Goal: Navigation & Orientation: Find specific page/section

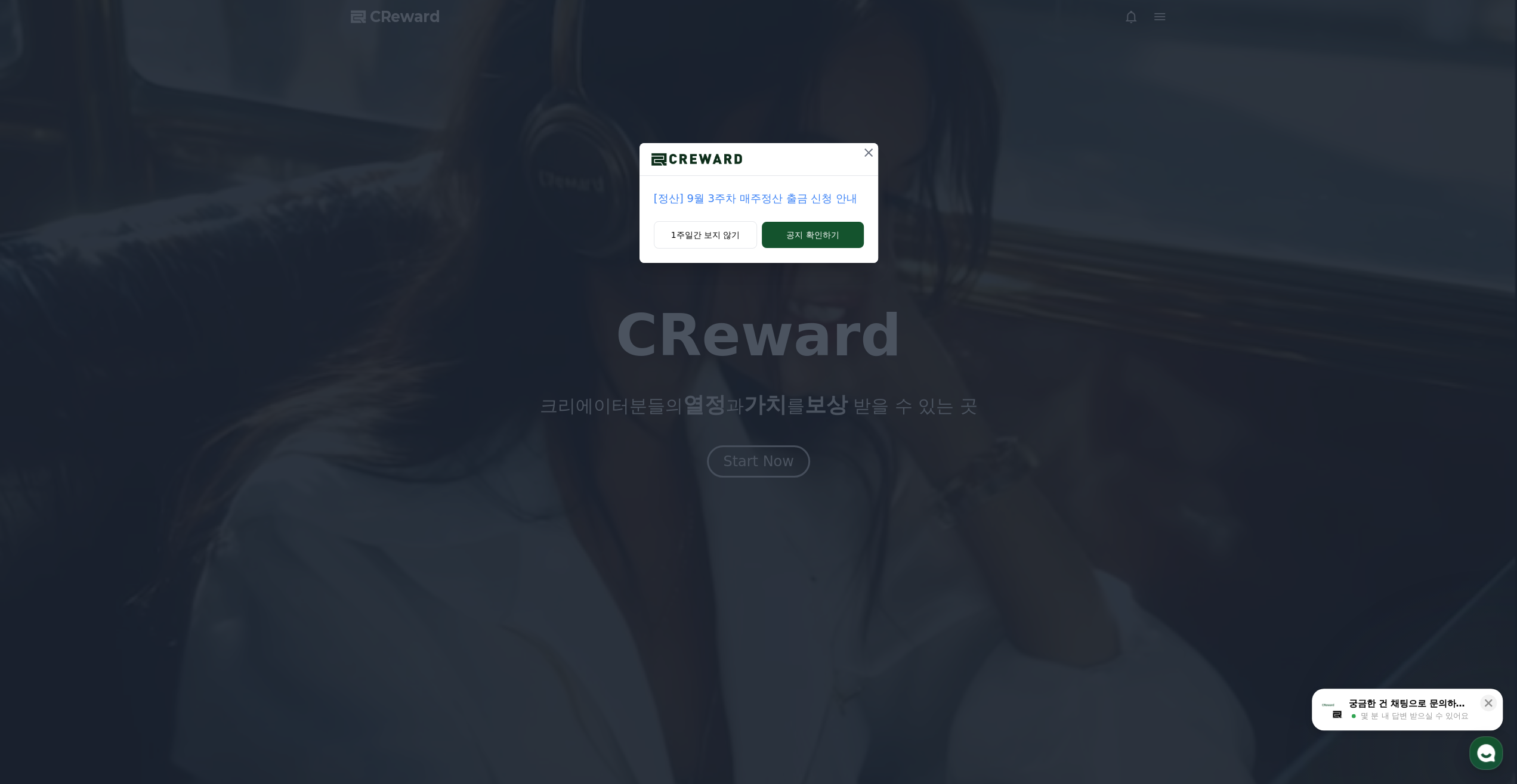
click at [866, 152] on icon at bounding box center [869, 153] width 14 height 14
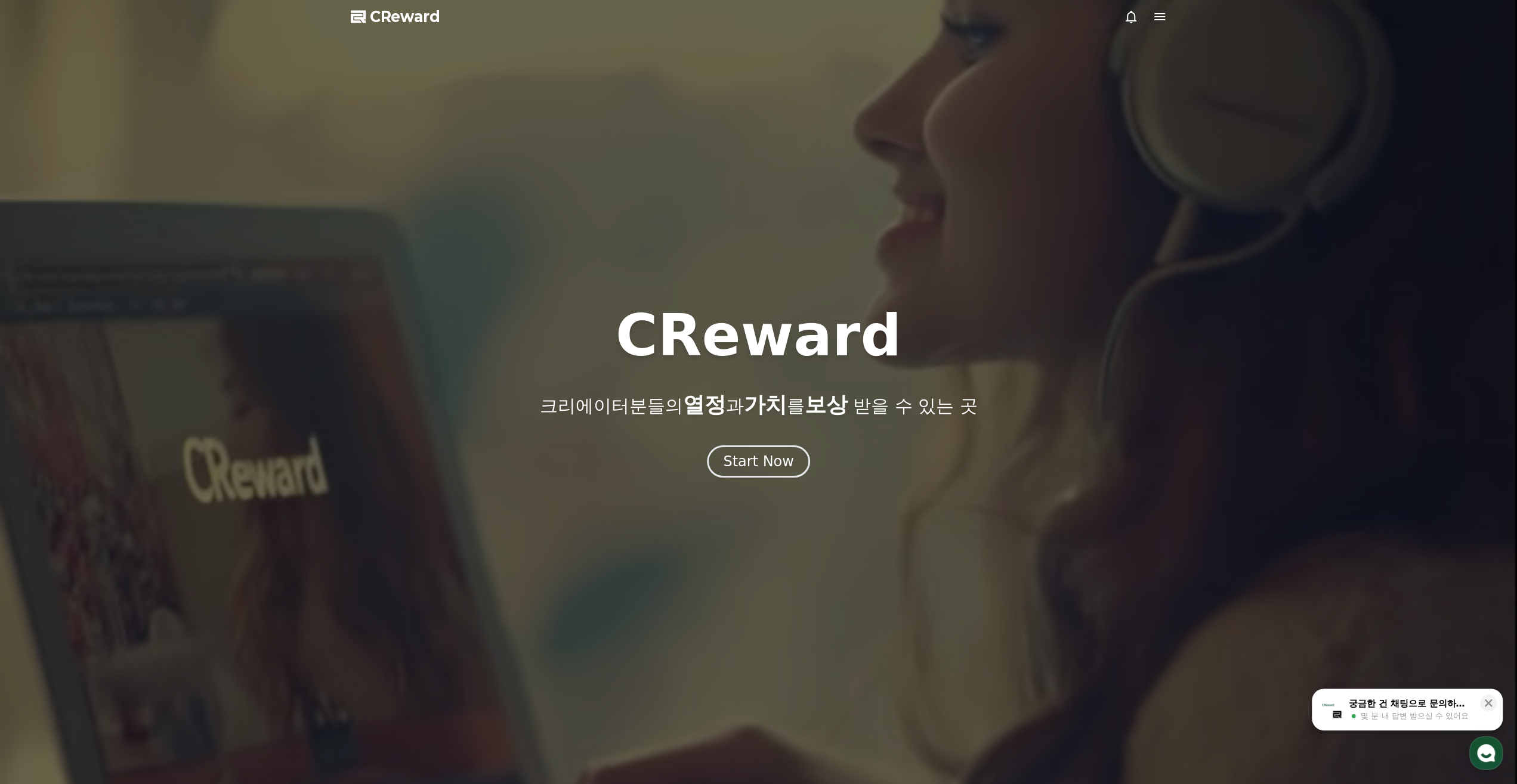
click at [776, 480] on div at bounding box center [759, 392] width 1517 height 784
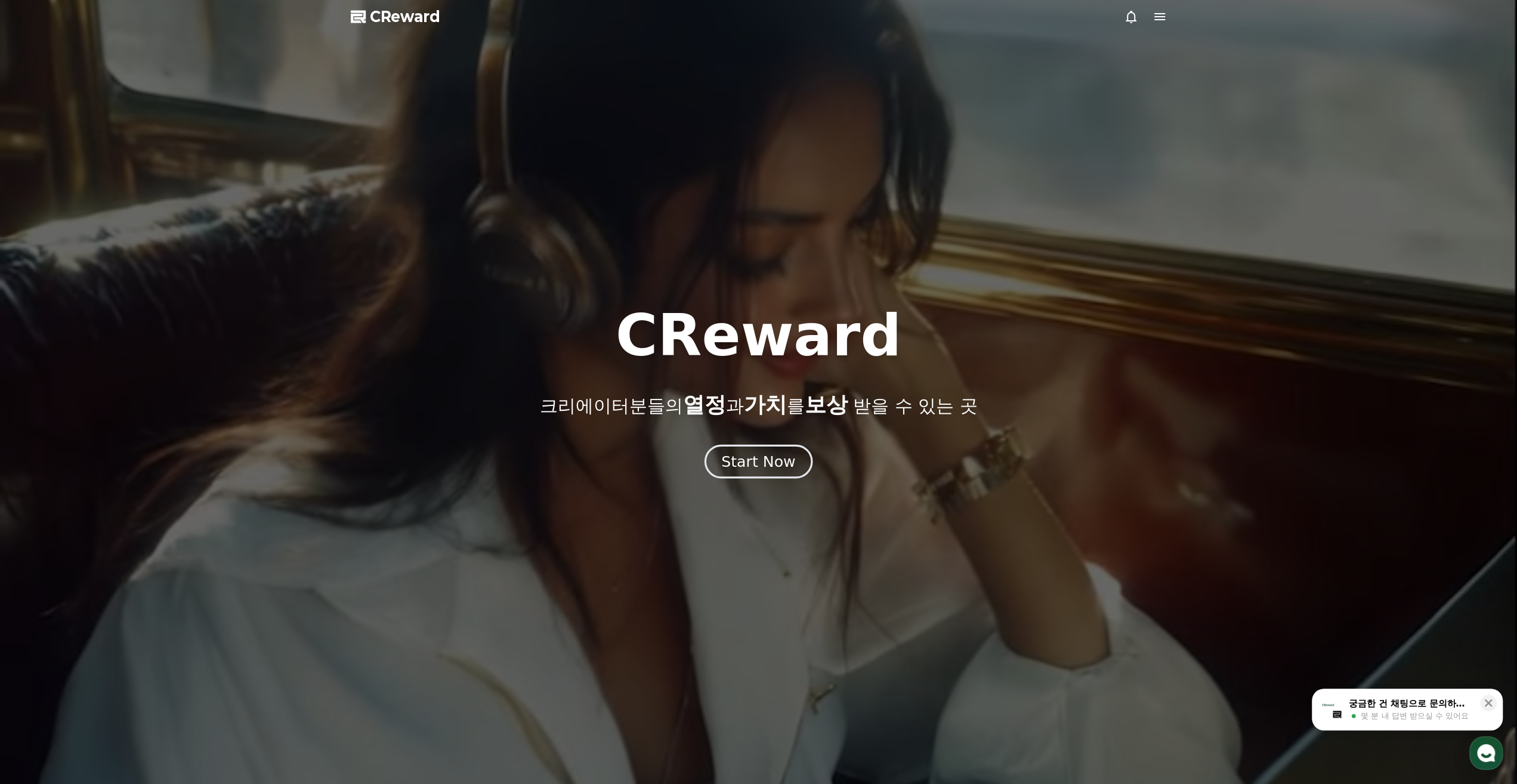
click at [768, 466] on div "Start Now" at bounding box center [759, 461] width 74 height 20
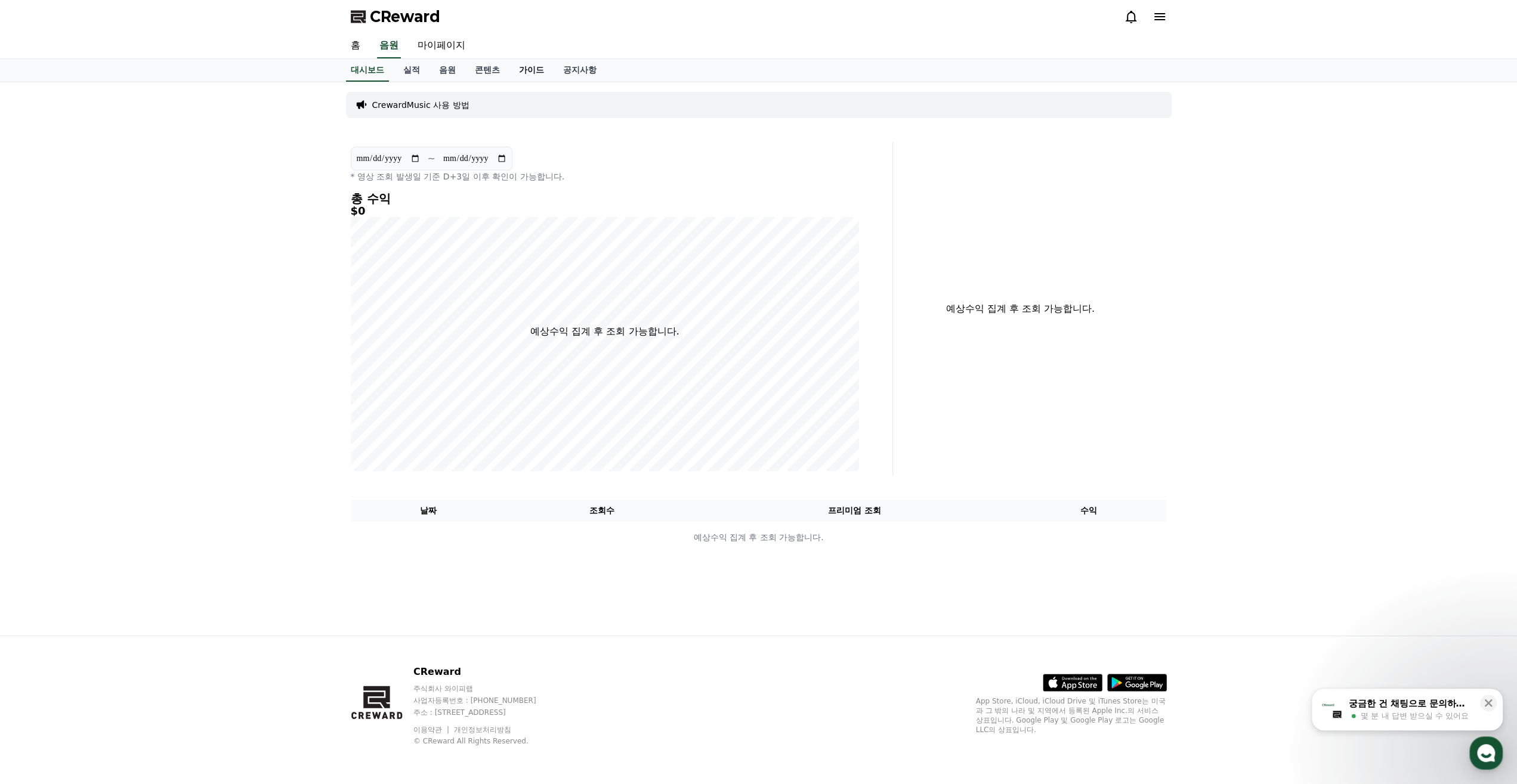
click at [526, 81] on link "가이드" at bounding box center [532, 71] width 44 height 23
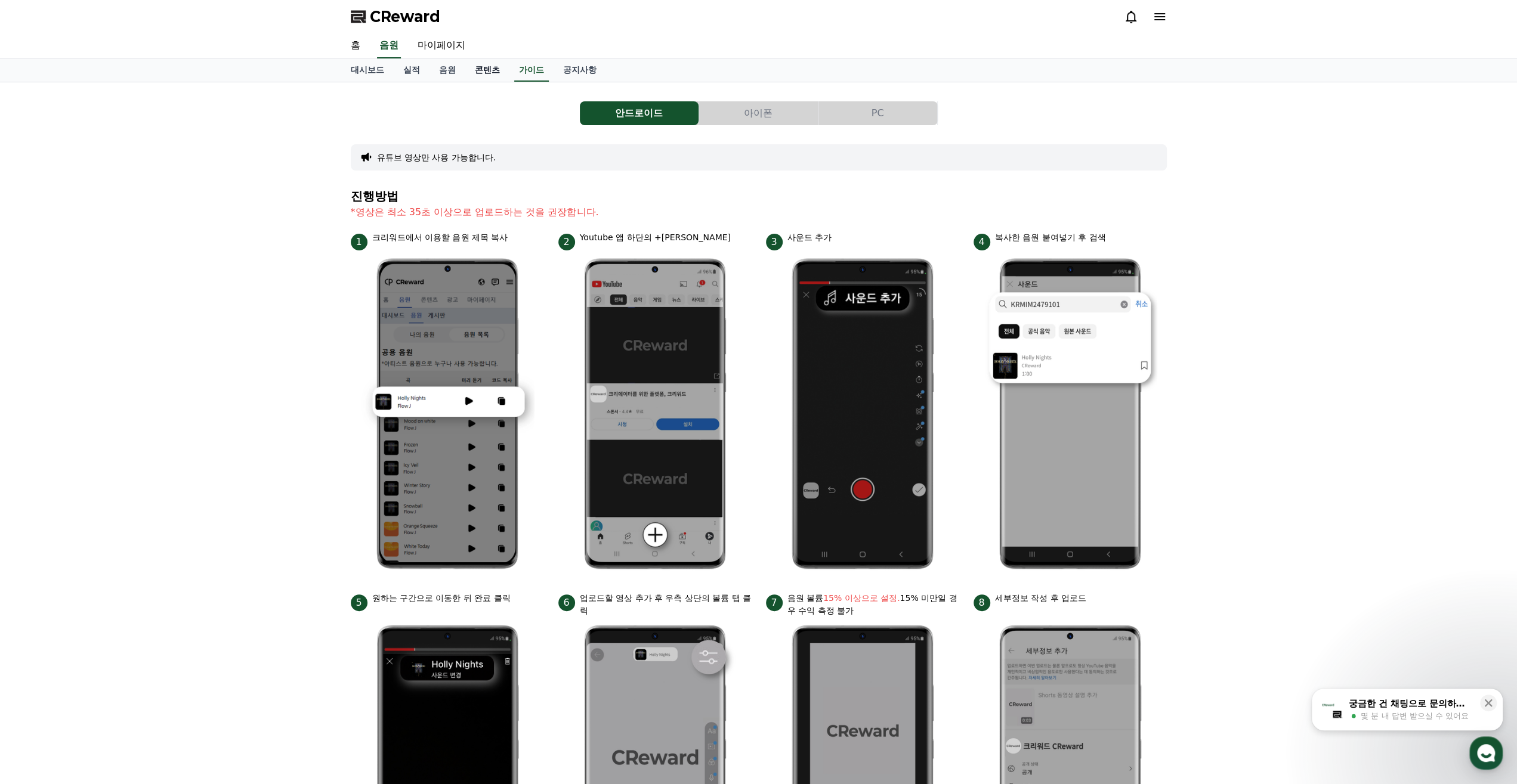
click at [493, 68] on link "콘텐츠" at bounding box center [487, 71] width 44 height 23
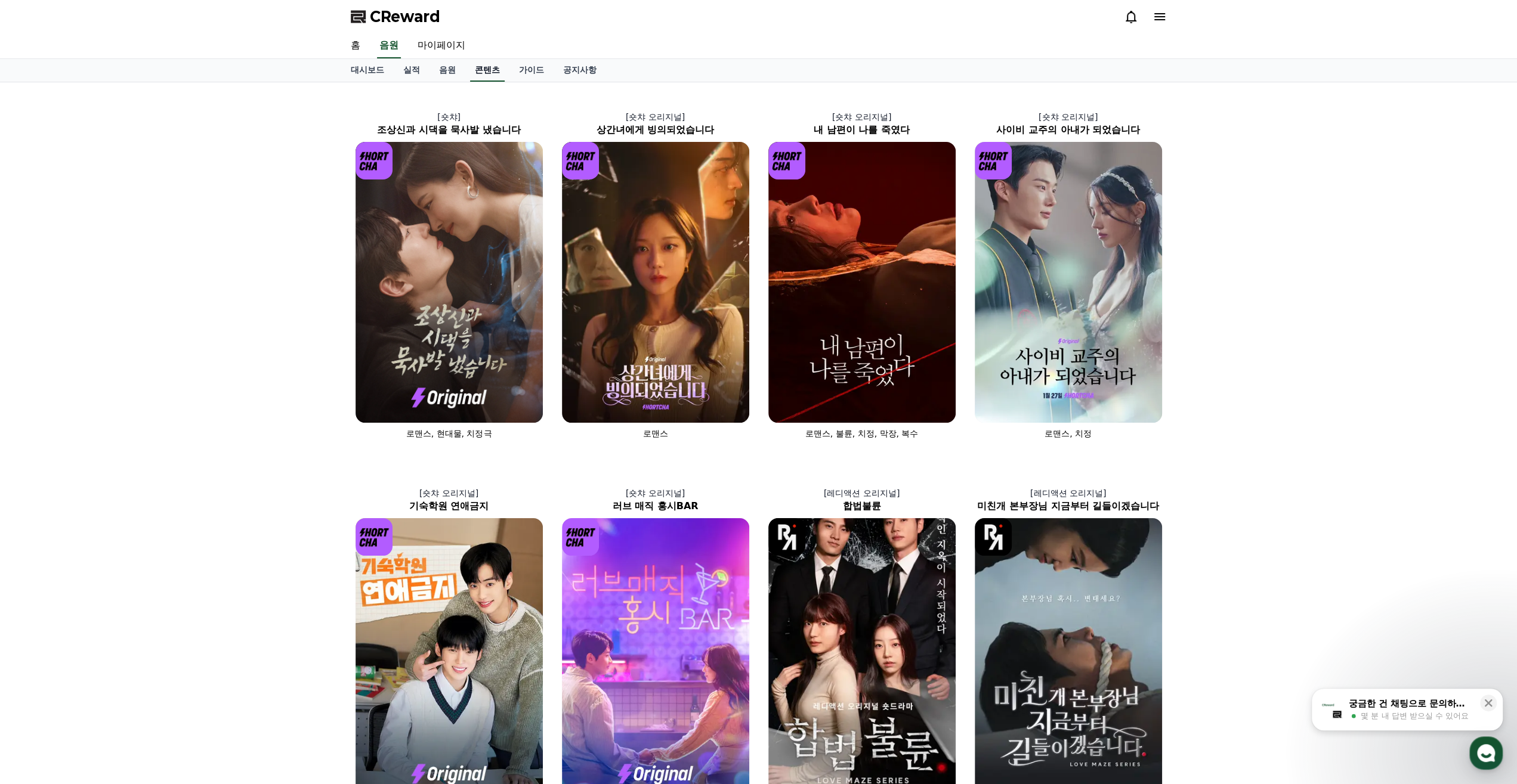
drag, startPoint x: 570, startPoint y: 76, endPoint x: 498, endPoint y: 81, distance: 72.2
click at [569, 76] on link "공지사항" at bounding box center [580, 71] width 53 height 23
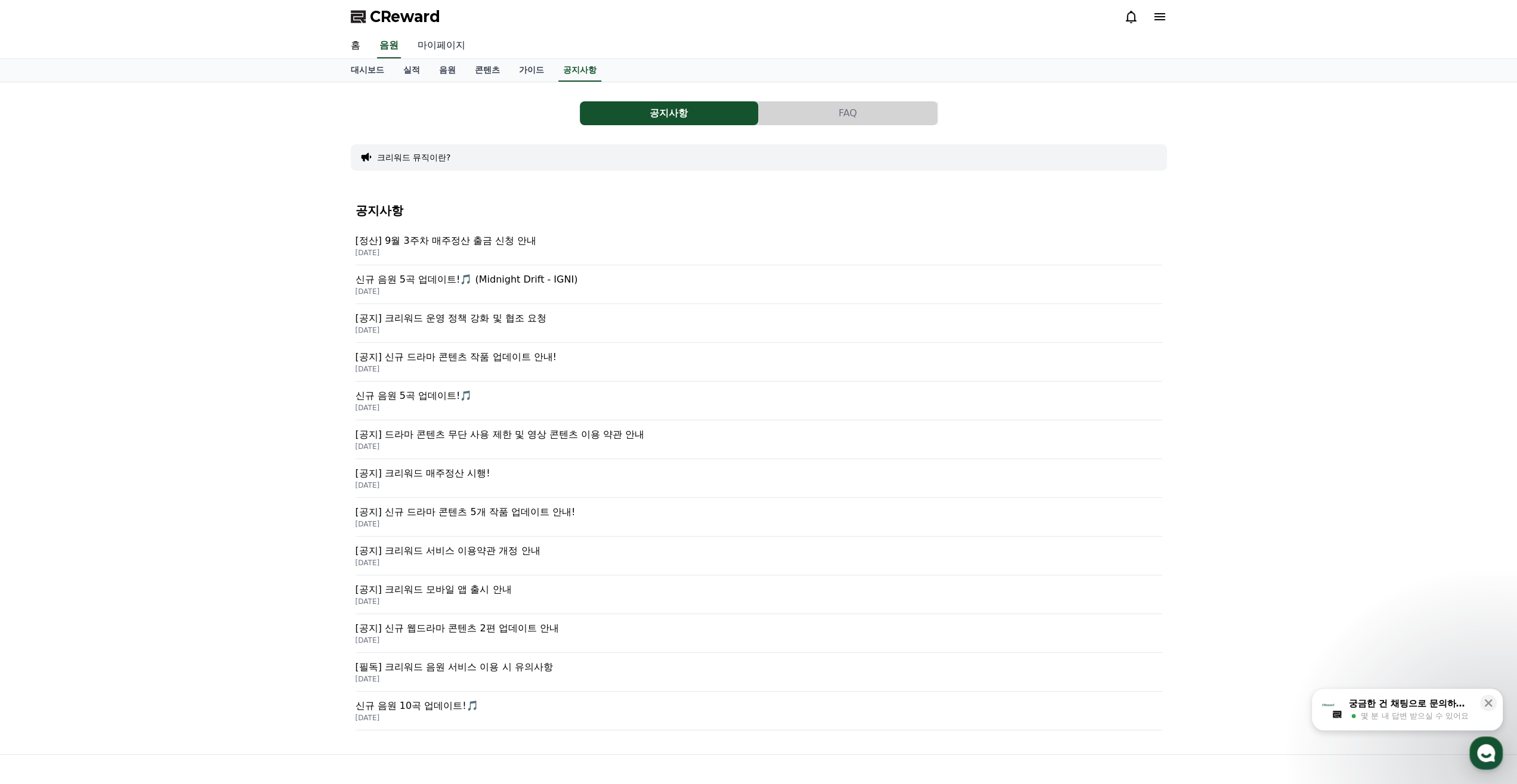
click at [438, 51] on link "마이페이지" at bounding box center [442, 46] width 67 height 25
select select "**********"
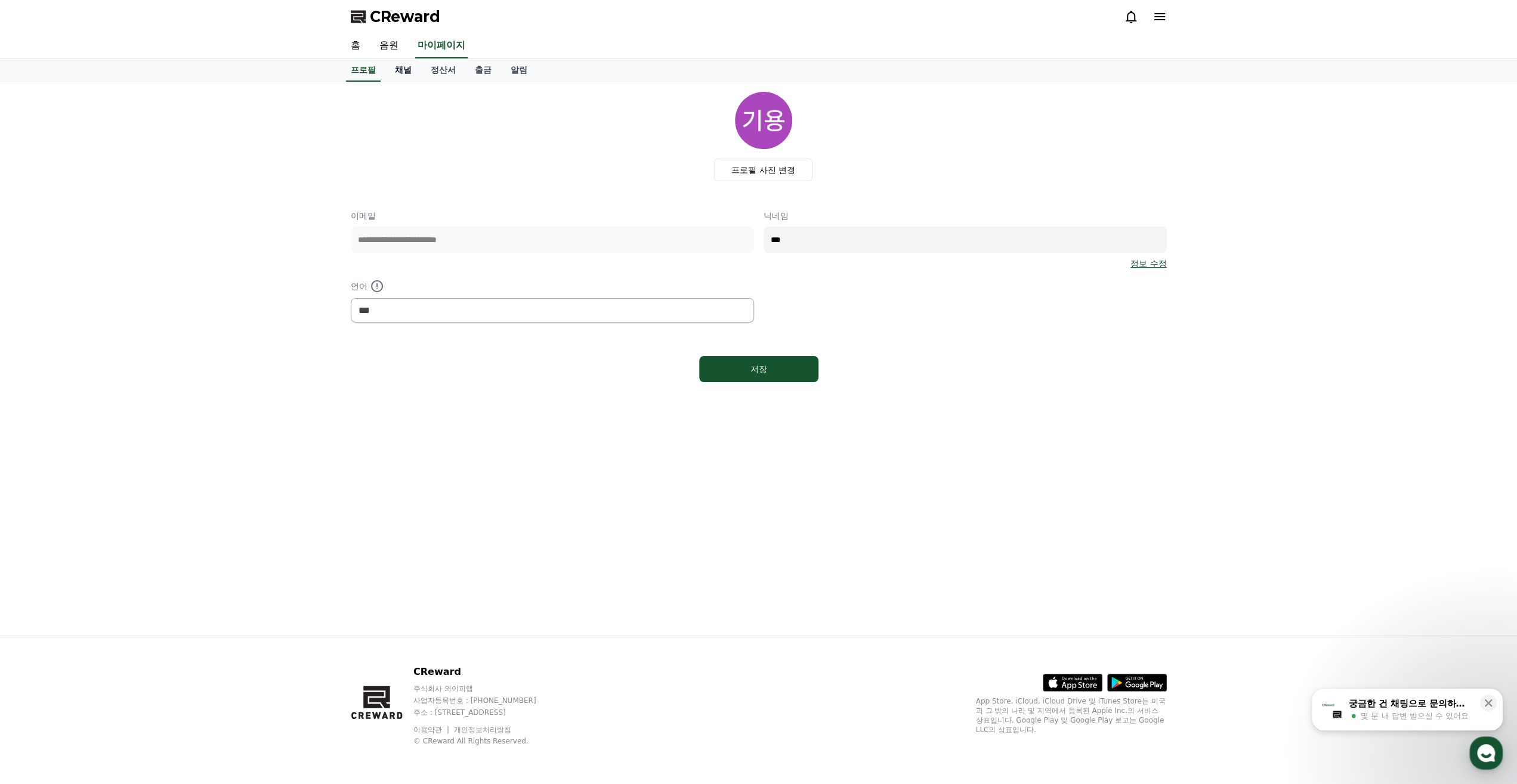
click at [395, 68] on link "채널" at bounding box center [403, 71] width 36 height 23
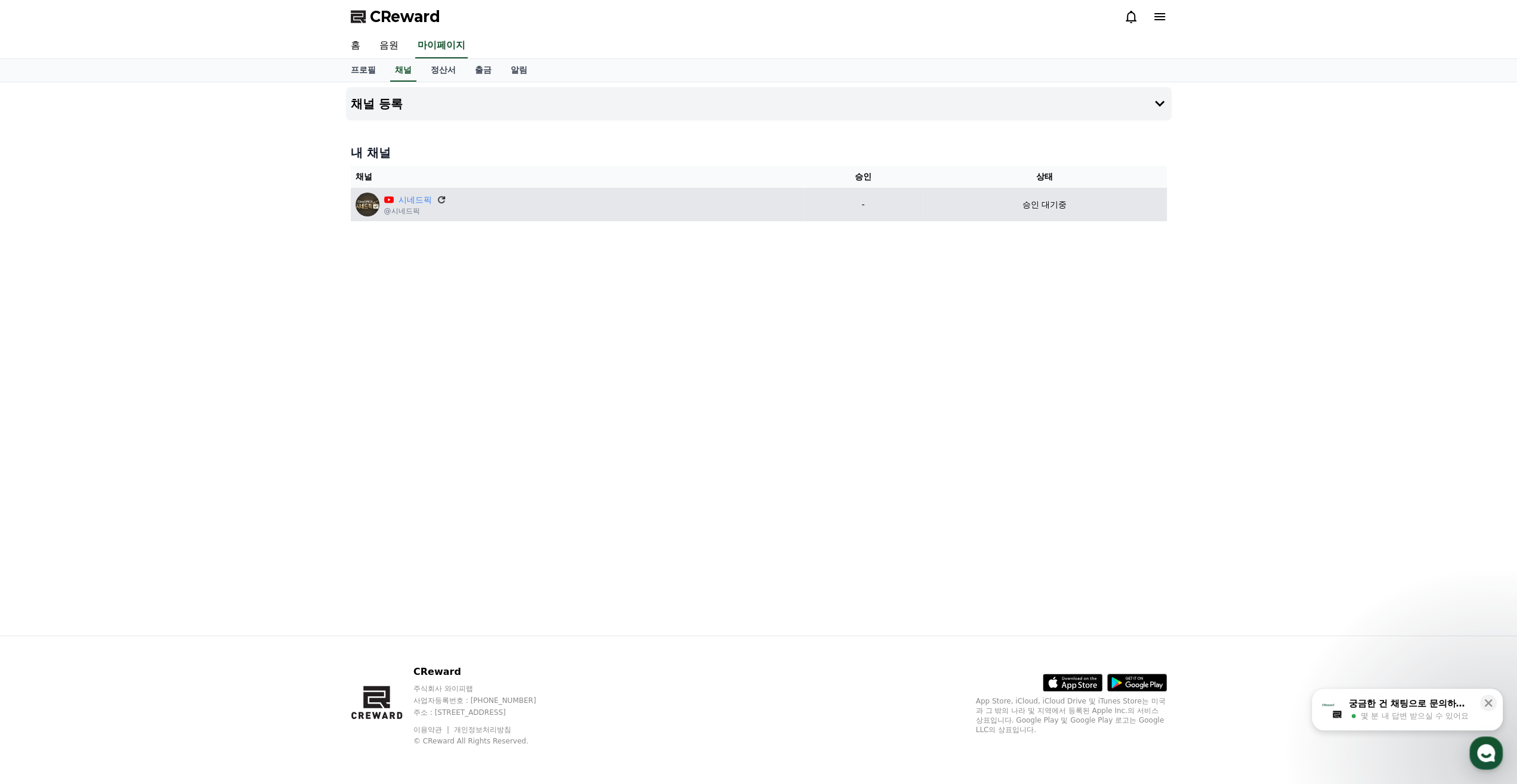
click at [438, 200] on icon at bounding box center [441, 200] width 7 height 7
click at [1029, 205] on p "승인 대기중" at bounding box center [1045, 205] width 44 height 13
click at [869, 201] on p "-" at bounding box center [863, 205] width 109 height 13
click at [861, 203] on p "-" at bounding box center [863, 205] width 109 height 13
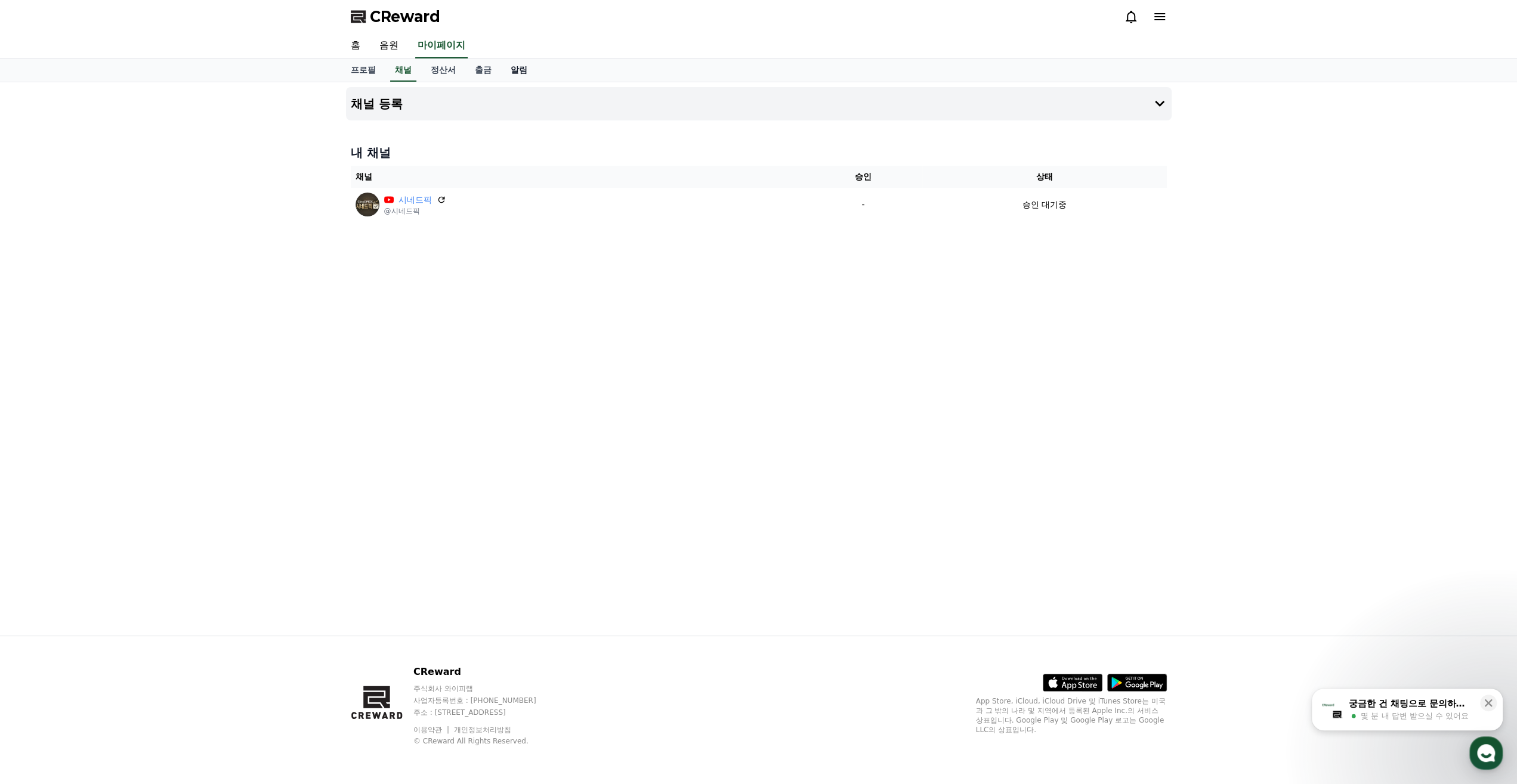
click at [528, 74] on link "알림" at bounding box center [519, 71] width 36 height 23
